Goal: Information Seeking & Learning: Learn about a topic

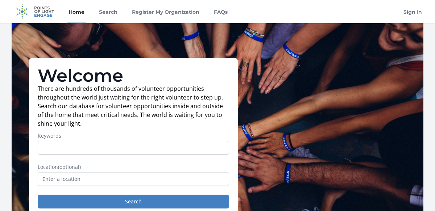
click at [99, 148] on input "Keywords" at bounding box center [134, 148] width 192 height 14
type input "music"
click at [38, 195] on button "Search" at bounding box center [134, 202] width 192 height 14
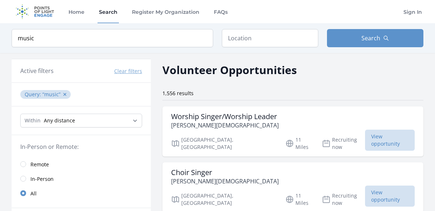
click at [344, 75] on div "Volunteer Opportunities" at bounding box center [293, 70] width 261 height 16
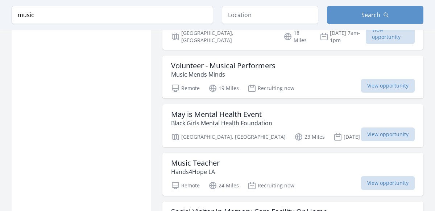
scroll to position [537, 0]
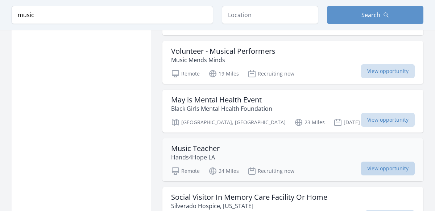
click at [385, 161] on span "View opportunity" at bounding box center [388, 168] width 54 height 14
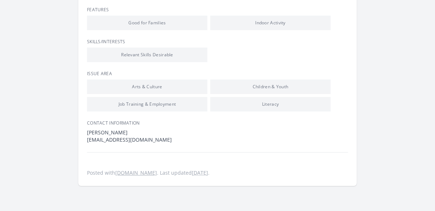
scroll to position [50, 0]
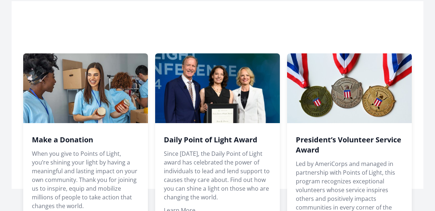
scroll to position [393, 0]
